Goal: Information Seeking & Learning: Learn about a topic

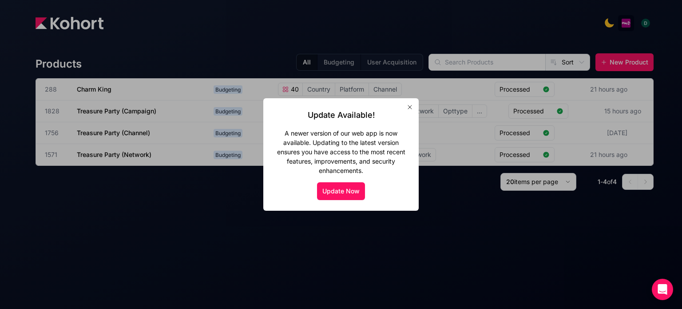
click at [145, 150] on div at bounding box center [341, 154] width 682 height 309
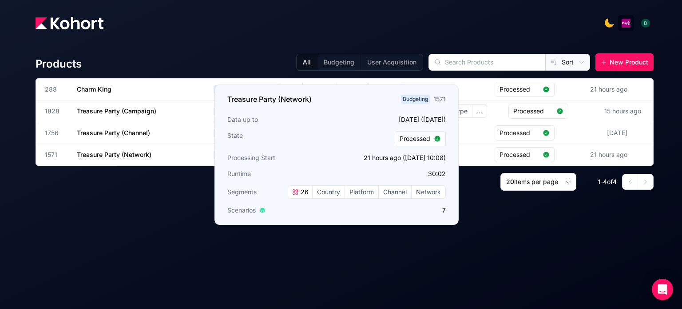
click at [145, 150] on h3 "Treasure Party (Network)" at bounding box center [143, 154] width 133 height 21
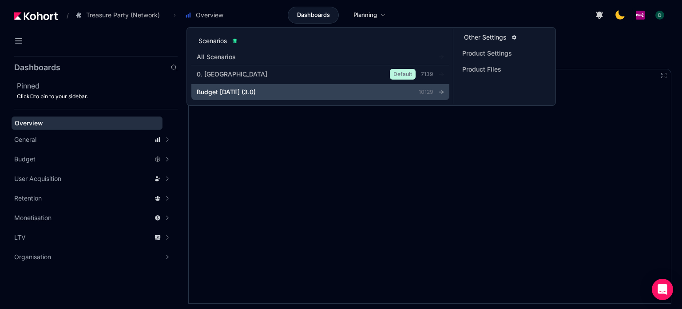
click at [289, 92] on div "Budget [DATE] (3.0)" at bounding box center [294, 91] width 194 height 9
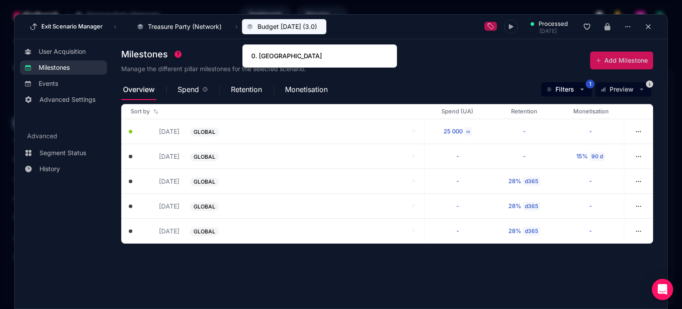
click at [271, 24] on span "Budget [DATE] (3.0)" at bounding box center [286, 26] width 59 height 9
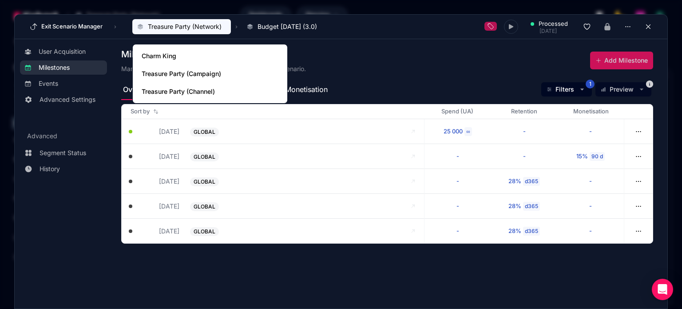
click at [224, 33] on button "Treasure Party (Network)" at bounding box center [181, 26] width 99 height 15
click at [213, 87] on span "Treasure Party (Channel)" at bounding box center [200, 91] width 117 height 9
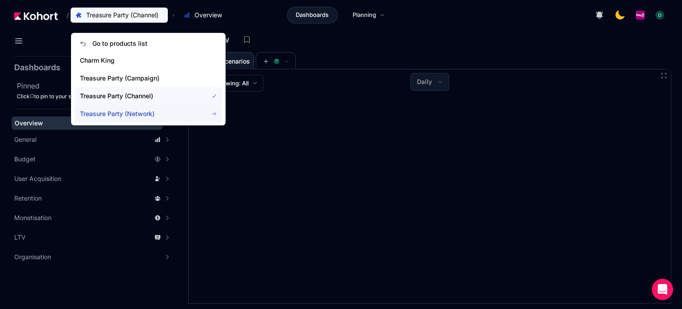
click at [147, 117] on span "Treasure Party (Network)" at bounding box center [138, 113] width 117 height 9
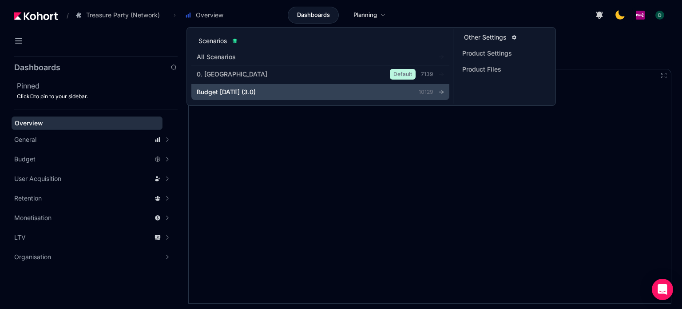
click at [276, 87] on div "Budget [DATE] (3.0)" at bounding box center [294, 91] width 194 height 9
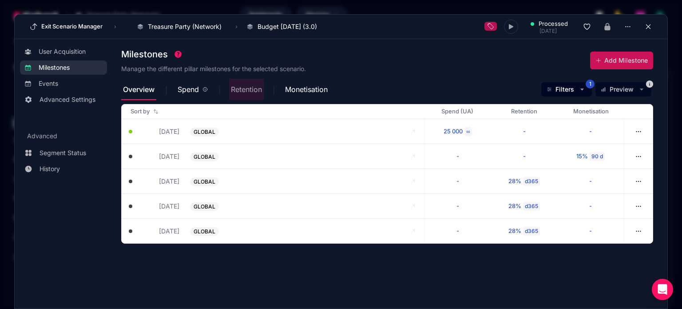
click at [283, 92] on div "Retention" at bounding box center [256, 89] width 54 height 21
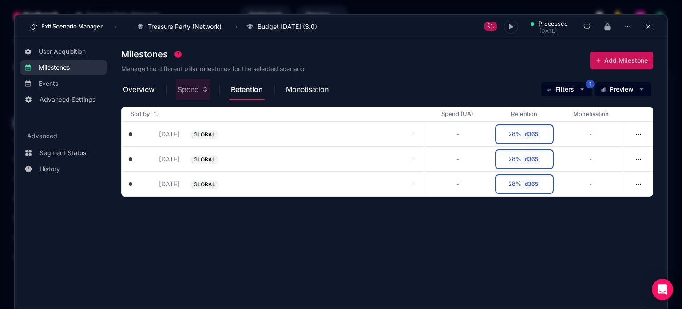
click at [194, 90] on span "Spend" at bounding box center [188, 89] width 21 height 7
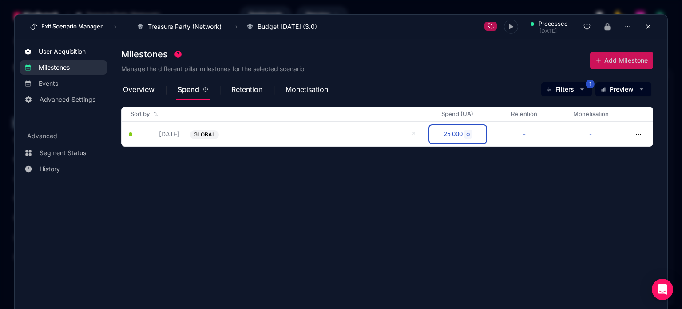
click at [73, 54] on span "User Acquisition" at bounding box center [62, 51] width 47 height 9
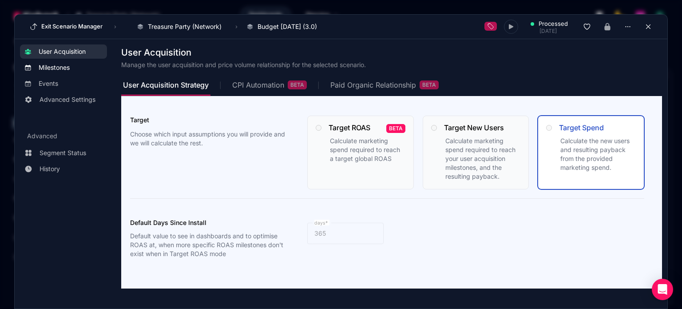
click at [55, 72] on link "Milestones" at bounding box center [63, 67] width 87 height 14
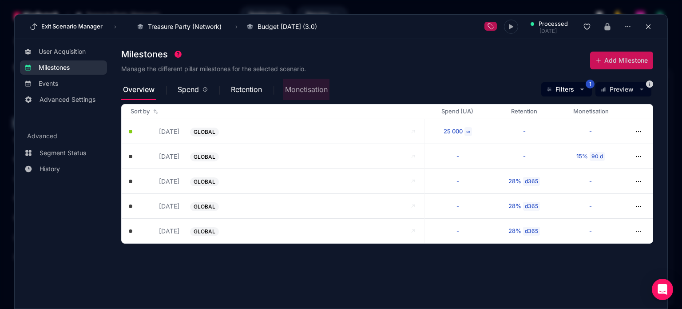
click at [309, 91] on span "Monetisation" at bounding box center [306, 89] width 43 height 7
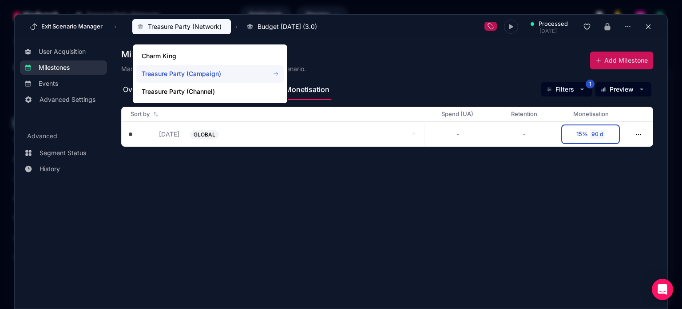
click at [191, 71] on span "Treasure Party (Campaign)" at bounding box center [200, 73] width 117 height 9
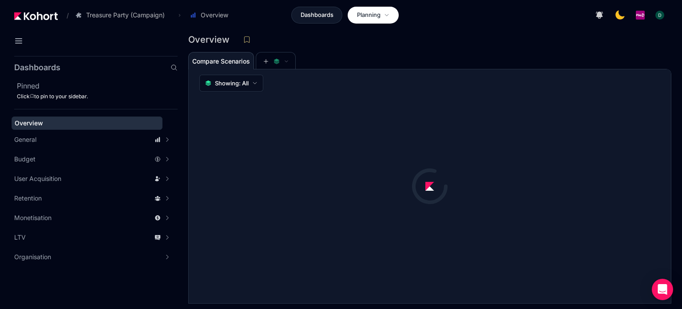
click at [380, 17] on span "Planning" at bounding box center [369, 15] width 24 height 9
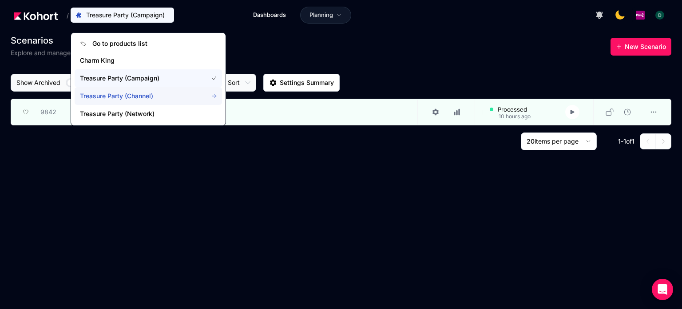
click at [146, 92] on span "Treasure Party (Channel)" at bounding box center [138, 95] width 117 height 9
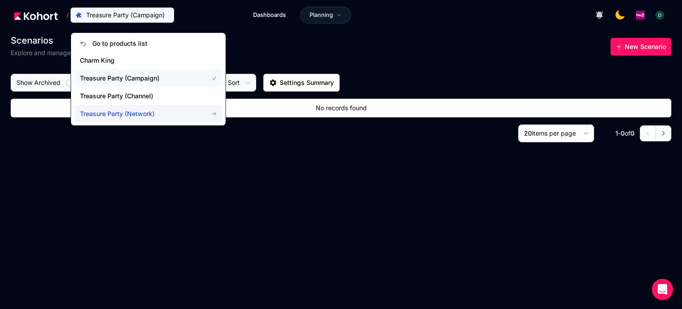
click at [134, 110] on span "Treasure Party (Network)" at bounding box center [138, 113] width 117 height 9
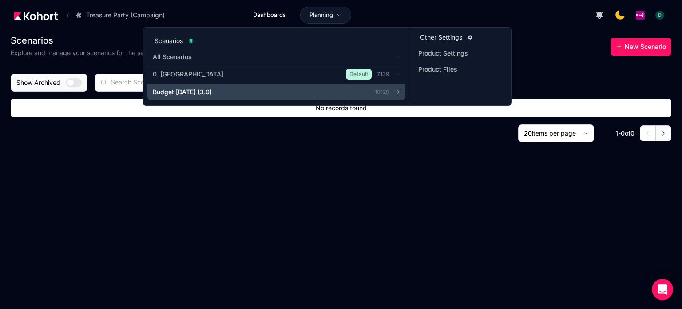
click at [222, 87] on link "Budget Aug 2025 (3.0) 10129" at bounding box center [276, 92] width 258 height 16
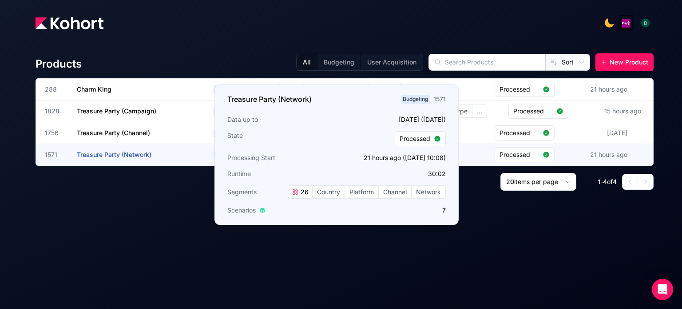
click at [142, 156] on span "Treasure Party (Network)" at bounding box center [114, 154] width 75 height 8
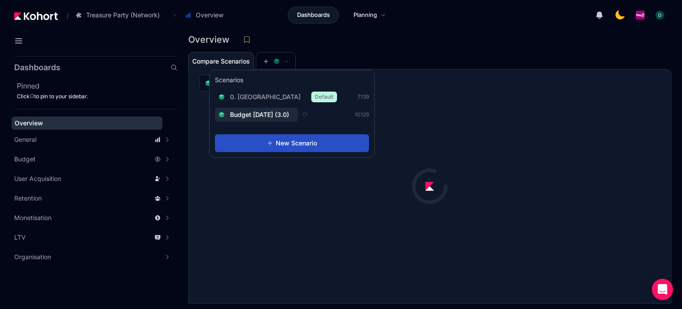
click at [266, 111] on span "Budget [DATE] (3.0)" at bounding box center [259, 114] width 59 height 9
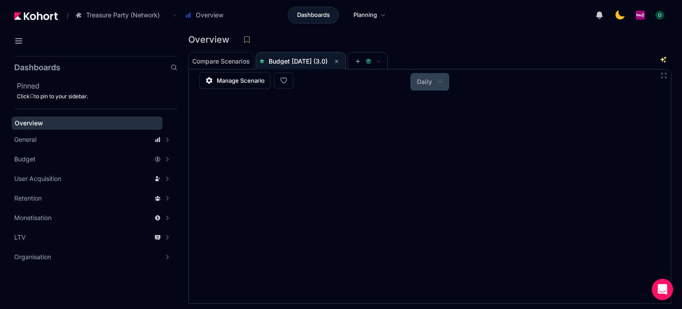
click at [434, 87] on button "Daily" at bounding box center [430, 81] width 38 height 17
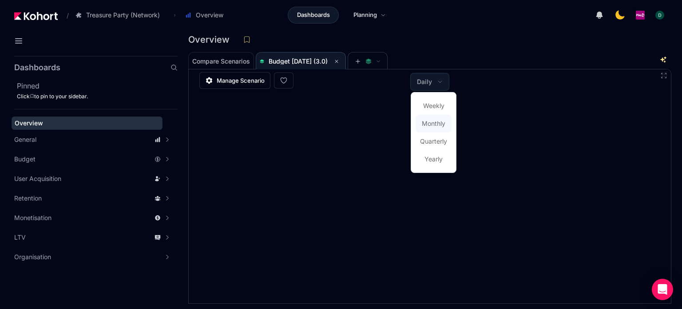
click at [425, 121] on span "Monthly" at bounding box center [434, 123] width 24 height 9
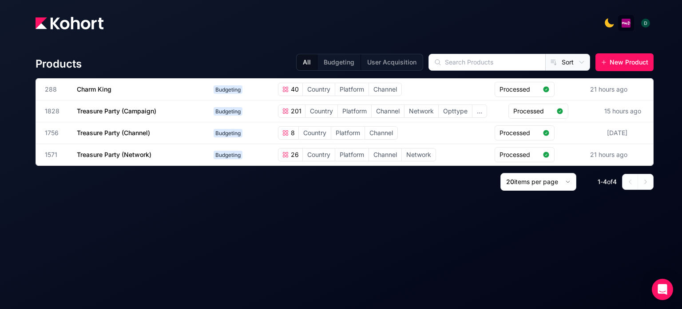
click at [248, 230] on div "Products All Budgeting User Acquisition Sort New Product 288 Charm King Budgeti…" at bounding box center [345, 169] width 618 height 252
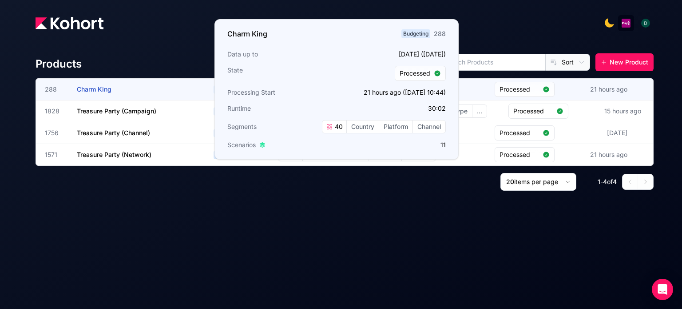
click at [98, 87] on span "Charm King" at bounding box center [94, 89] width 35 height 8
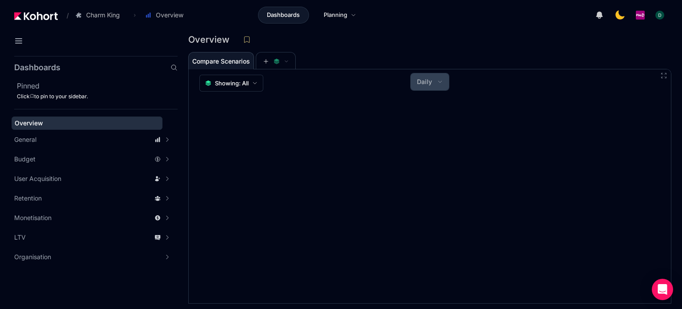
click at [446, 79] on button "Daily" at bounding box center [430, 81] width 38 height 17
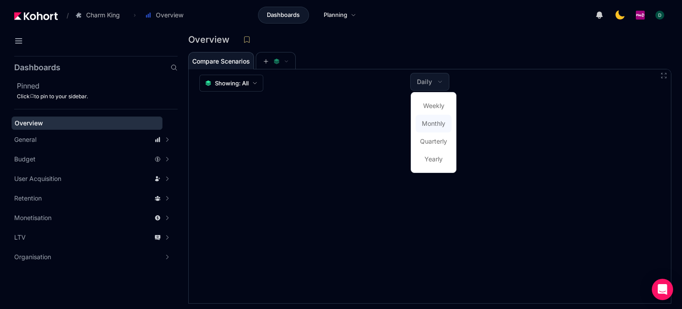
click at [428, 118] on button "Monthly" at bounding box center [434, 124] width 36 height 18
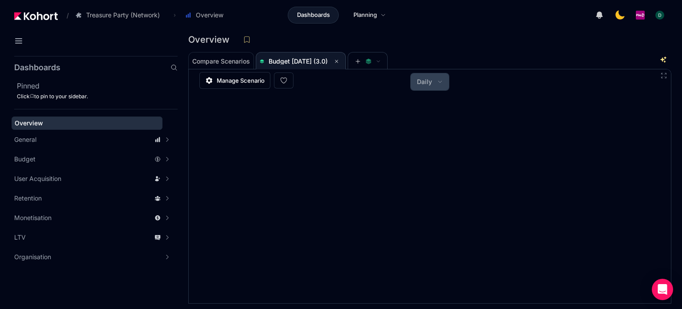
click at [421, 86] on span "Daily" at bounding box center [424, 81] width 15 height 9
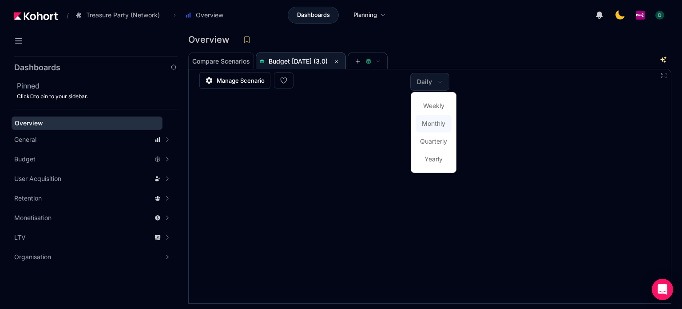
click at [421, 124] on button "Monthly" at bounding box center [434, 124] width 36 height 18
